Goal: Information Seeking & Learning: Learn about a topic

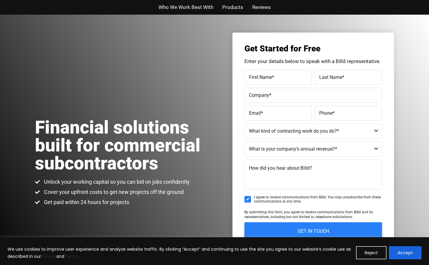
scroll to position [826, 0]
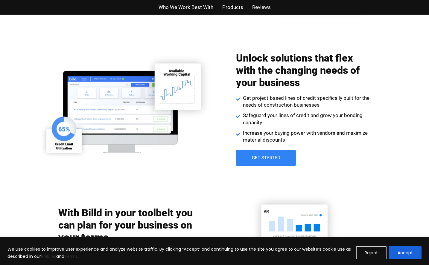
click at [350, 210] on img at bounding box center [305, 252] width 178 height 125
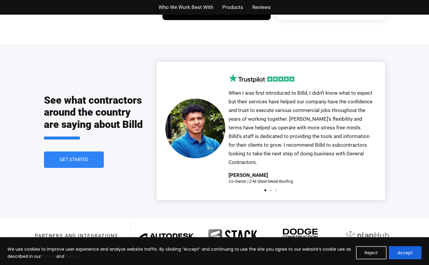
scroll to position [1379, 0]
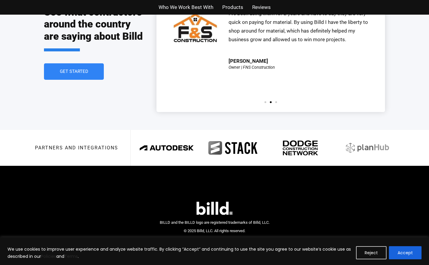
click at [350, 210] on div "BILLD and the BILLD logo are registered trademarks of Billd, LLC. © 2025 Billd,…" at bounding box center [214, 223] width 359 height 90
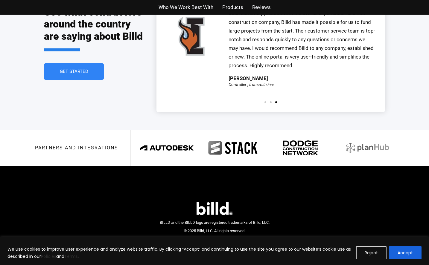
click at [349, 263] on div "We use cookies to improve user experience and analyze website traffic. By click…" at bounding box center [214, 251] width 429 height 28
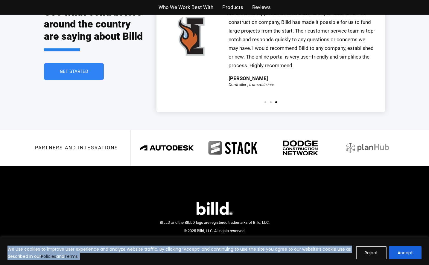
click at [348, 263] on div "We use cookies to improve user experience and analyze website traffic. By click…" at bounding box center [214, 251] width 429 height 28
click at [348, 262] on div "We use cookies to improve user experience and analyze website traffic. By click…" at bounding box center [214, 251] width 429 height 28
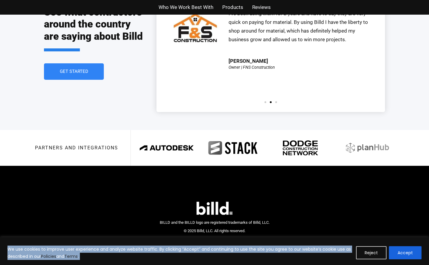
click at [220, 220] on span "BILLD and the BILLD logo are registered trademarks of Billd, LLC. © 2025 Billd,…" at bounding box center [215, 226] width 110 height 13
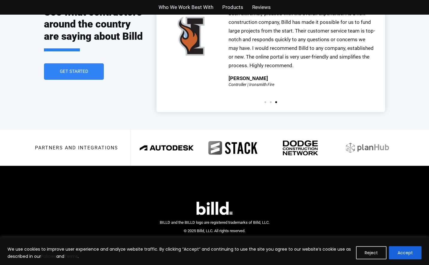
click at [191, 264] on div "We use cookies to improve user experience and analyze website traffic. By click…" at bounding box center [214, 251] width 429 height 28
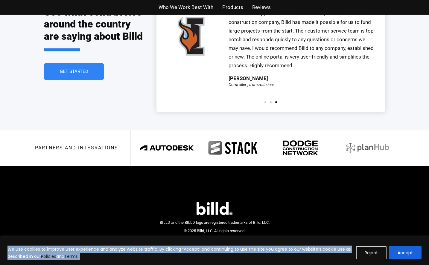
click at [191, 264] on div "We use cookies to improve user experience and analyze website traffic. By click…" at bounding box center [214, 251] width 429 height 28
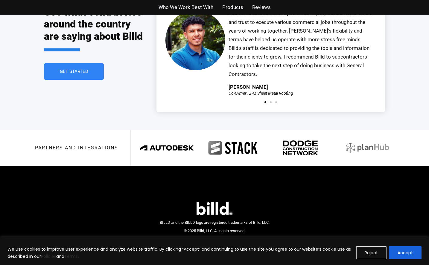
click at [418, 91] on div "See what contractors around the country are saying about Billd Get Started Our …" at bounding box center [214, 43] width 429 height 174
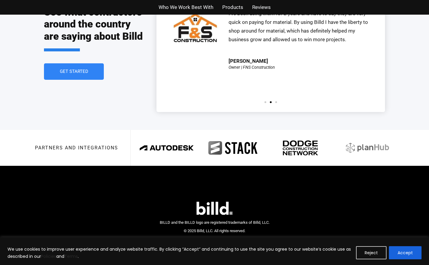
click at [418, 91] on div "See what contractors around the country are saying about Billd Get Started Our …" at bounding box center [214, 43] width 429 height 174
drag, startPoint x: 421, startPoint y: 90, endPoint x: 417, endPoint y: 89, distance: 4.0
click at [418, 89] on div "See what contractors around the country are saying about Billd Get Started Our …" at bounding box center [214, 43] width 429 height 174
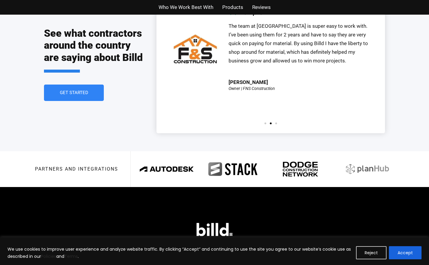
scroll to position [1354, 0]
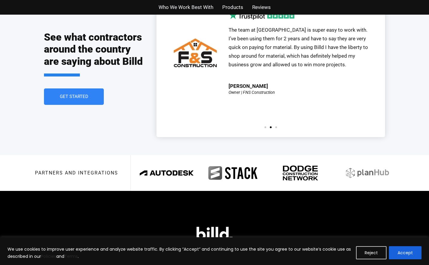
click at [414, 88] on div "See what contractors around the country are saying about Billd Get Started Our …" at bounding box center [214, 68] width 429 height 174
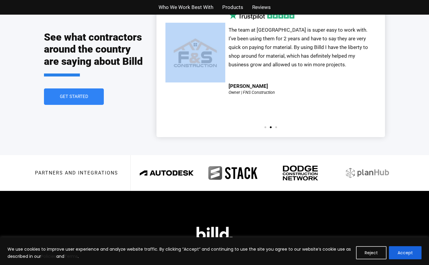
click at [414, 88] on div "See what contractors around the country are saying about Billd Get Started Our …" at bounding box center [214, 68] width 429 height 174
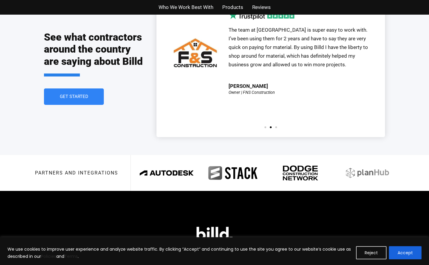
click at [353, 60] on p "The team at [GEOGRAPHIC_DATA] is super easy to work with. I’ve been using them …" at bounding box center [301, 47] width 147 height 43
click at [352, 77] on div "The team at [GEOGRAPHIC_DATA] is super easy to work with. I’ve been using them …" at bounding box center [301, 55] width 147 height 58
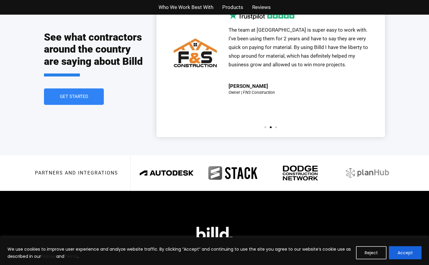
click at [352, 77] on div "The team at [GEOGRAPHIC_DATA] is super easy to work with. I’ve been using them …" at bounding box center [301, 55] width 147 height 58
click at [346, 69] on p "2 / 3" at bounding box center [301, 73] width 147 height 9
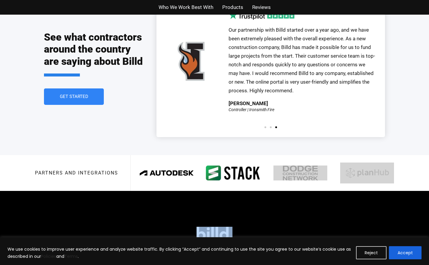
drag, startPoint x: 259, startPoint y: 192, endPoint x: 235, endPoint y: 167, distance: 34.5
click at [189, 162] on img at bounding box center [166, 173] width 59 height 23
